Goal: Information Seeking & Learning: Learn about a topic

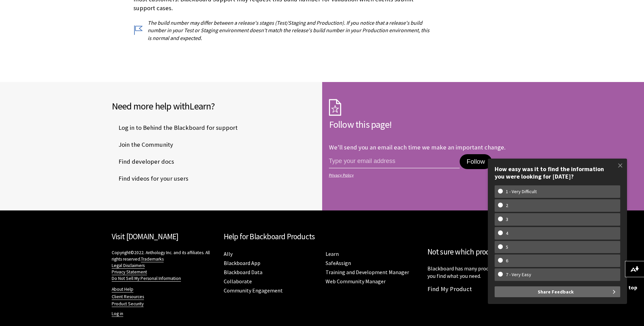
scroll to position [228, 0]
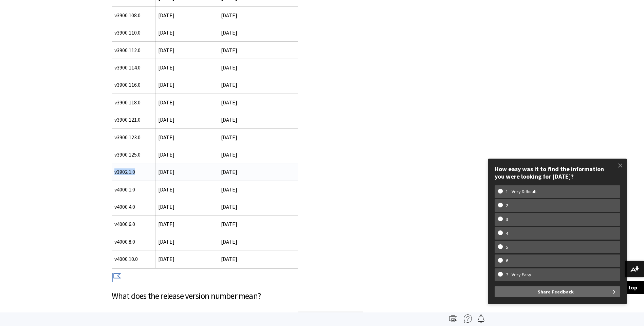
drag, startPoint x: 136, startPoint y: 172, endPoint x: 115, endPoint y: 173, distance: 21.0
click at [115, 172] on td "v3902.1.0" at bounding box center [134, 172] width 44 height 17
copy td "v3902.1.0"
click at [113, 173] on td "v3902.1.0" at bounding box center [134, 172] width 44 height 17
drag, startPoint x: 114, startPoint y: 172, endPoint x: 135, endPoint y: 170, distance: 21.1
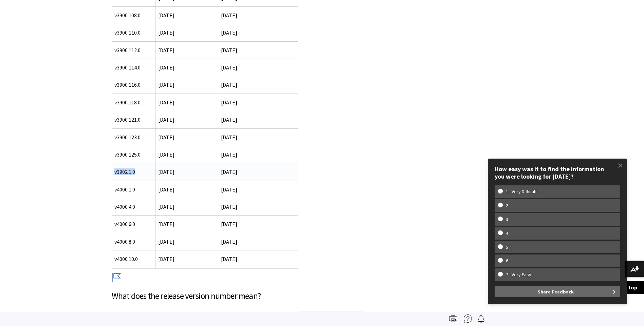
click at [135, 170] on td "v3902.1.0" at bounding box center [134, 172] width 44 height 17
copy td "v3902.1.0"
click at [617, 165] on span at bounding box center [620, 165] width 14 height 14
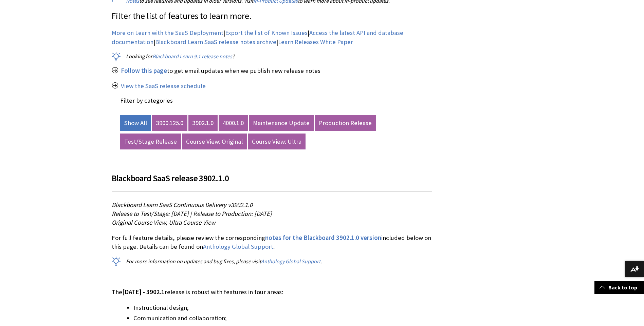
scroll to position [310, 0]
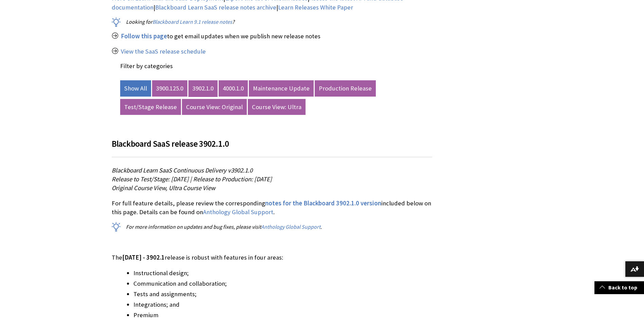
click at [209, 90] on link "3902.1.0" at bounding box center [202, 88] width 29 height 16
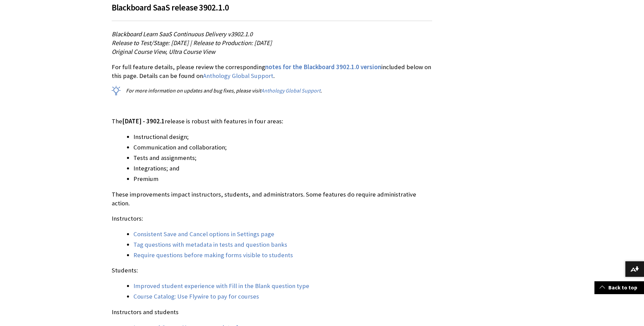
scroll to position [575, 0]
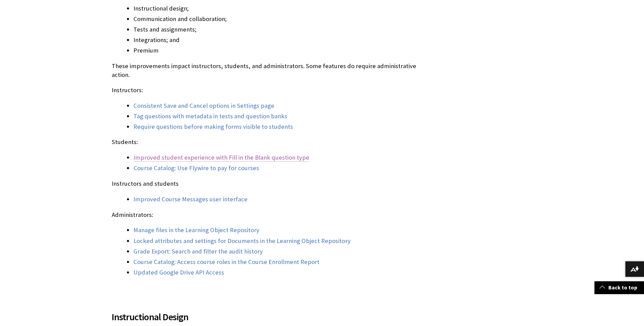
click at [252, 154] on link "Improved student experience with Fill in the Blank question type" at bounding box center [221, 158] width 176 height 8
